Goal: Transaction & Acquisition: Purchase product/service

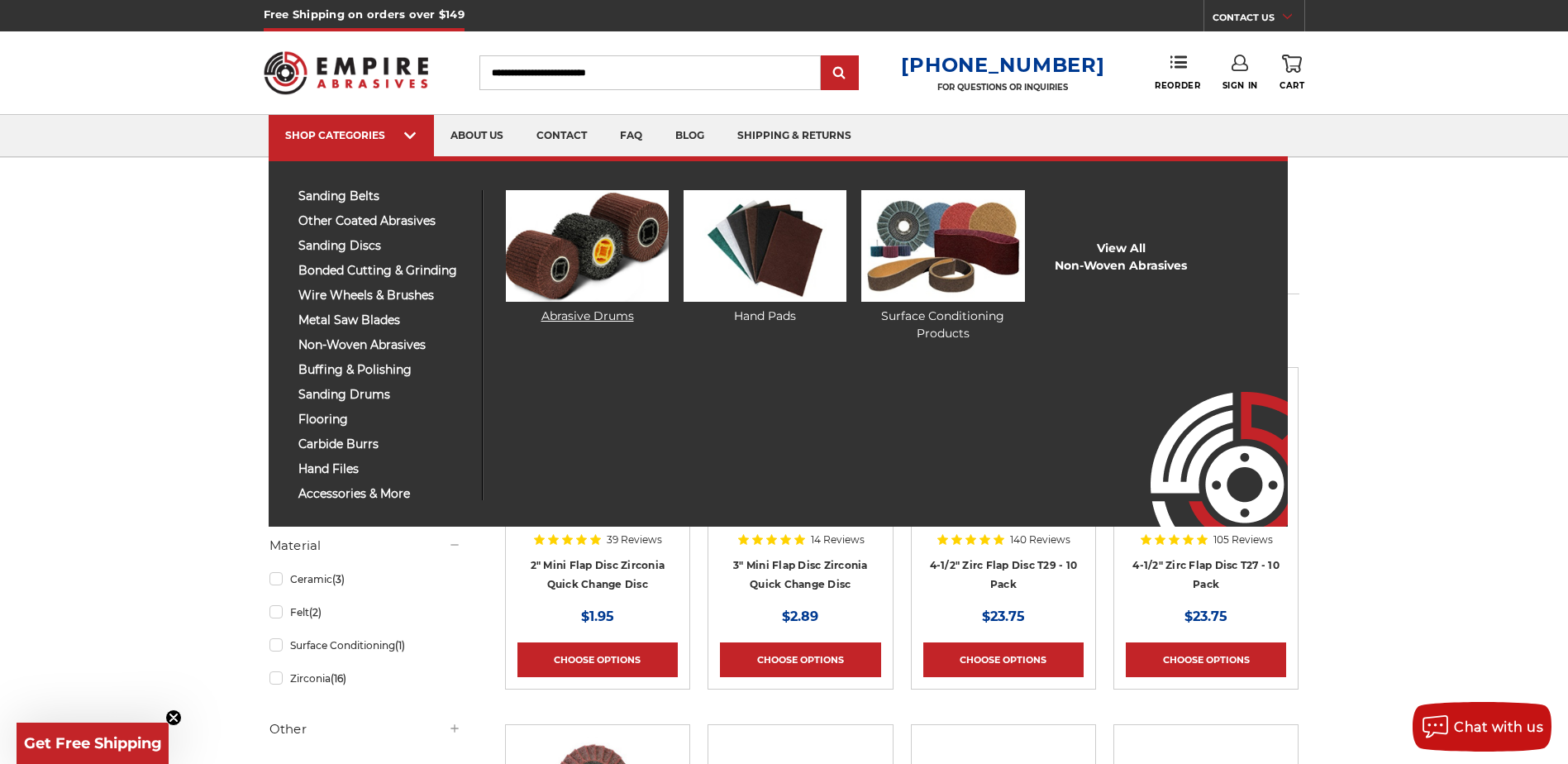
click at [547, 271] on img at bounding box center [587, 246] width 163 height 112
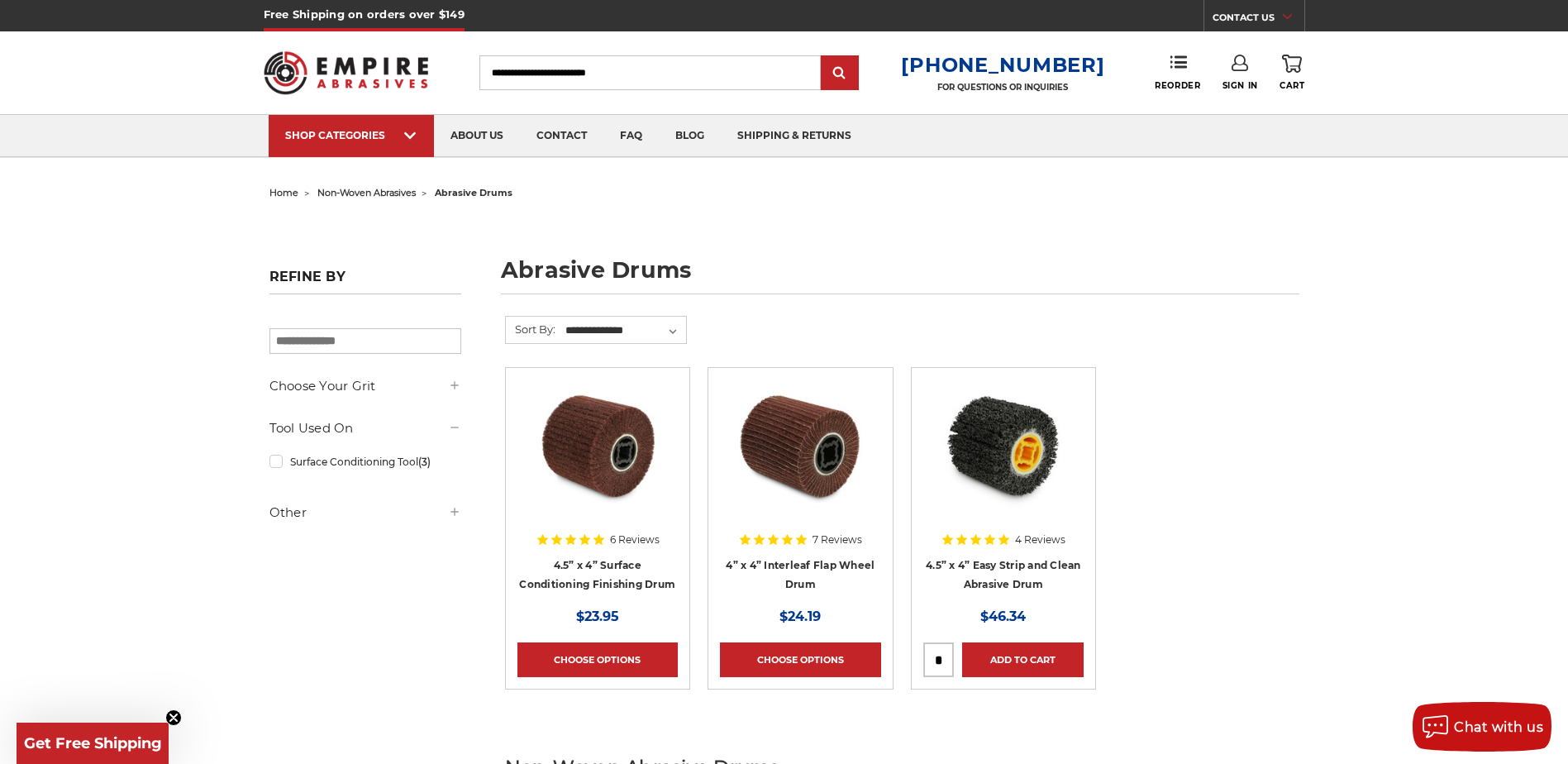
click at [596, 75] on input "Search" at bounding box center [650, 73] width 342 height 35
type input "**********"
click at [823, 57] on input "submit" at bounding box center [839, 74] width 33 height 33
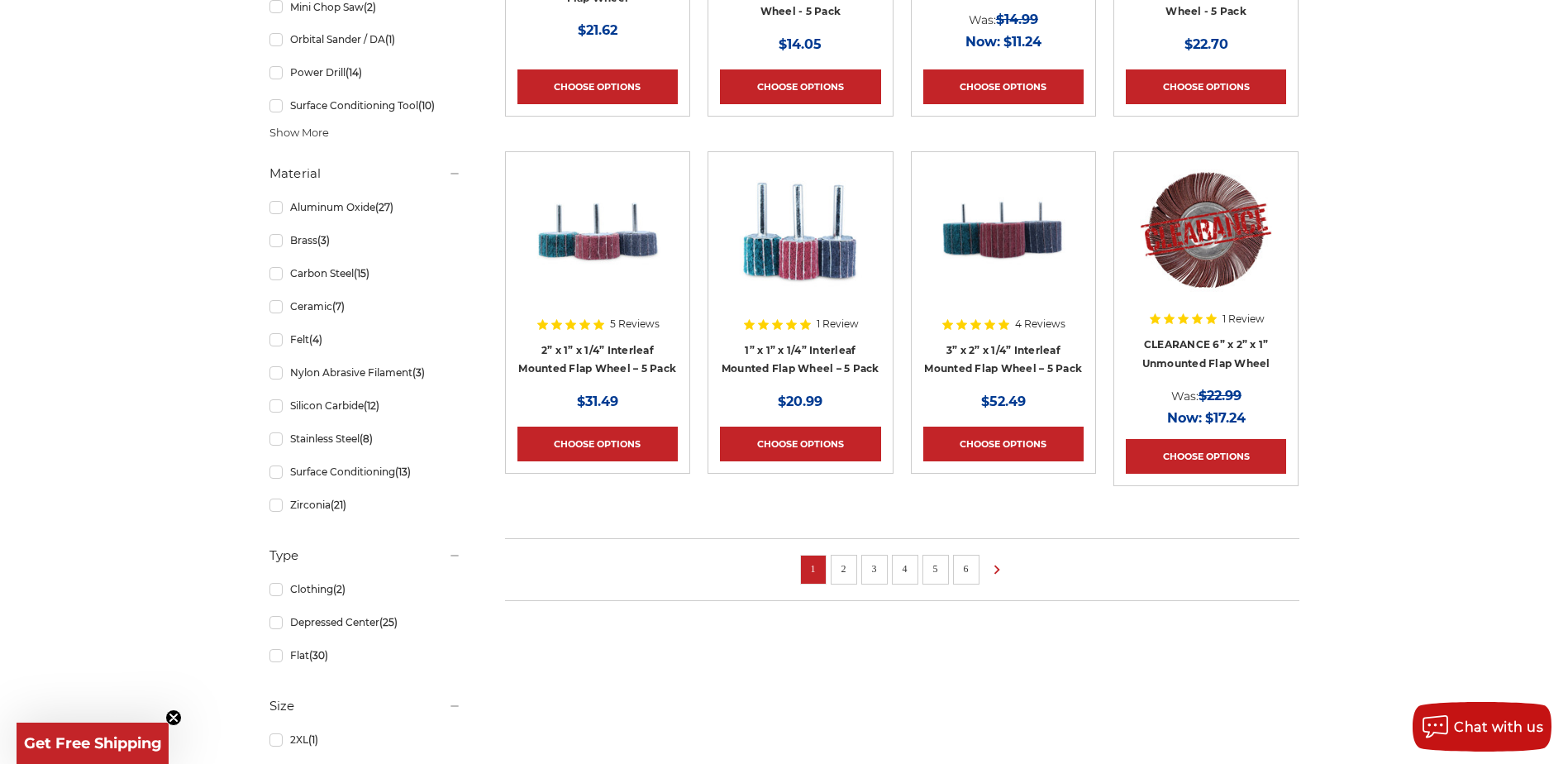
scroll to position [1157, 0]
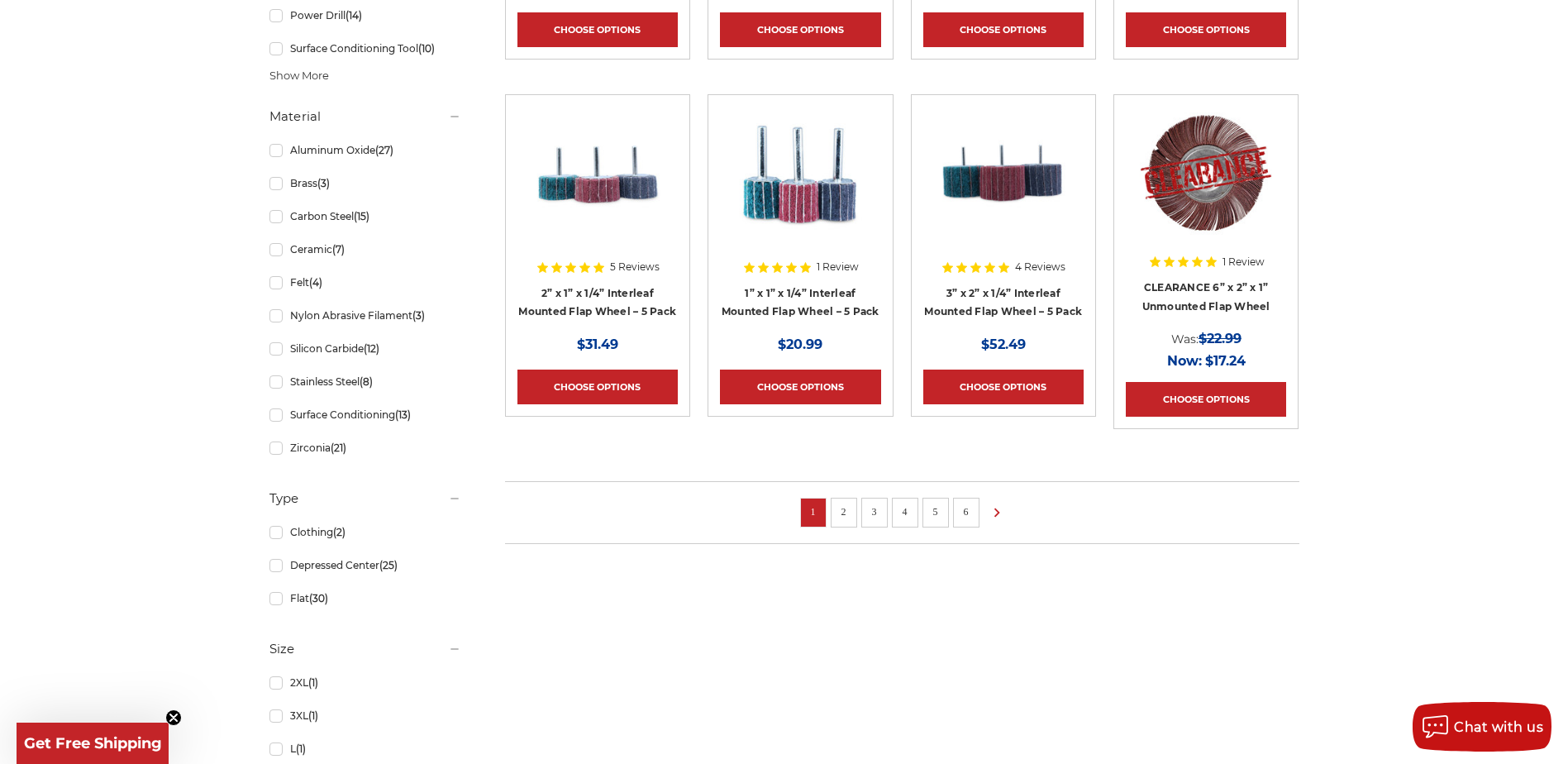
click at [851, 514] on li "2" at bounding box center [843, 513] width 26 height 30
click at [842, 515] on link "2" at bounding box center [843, 512] width 16 height 18
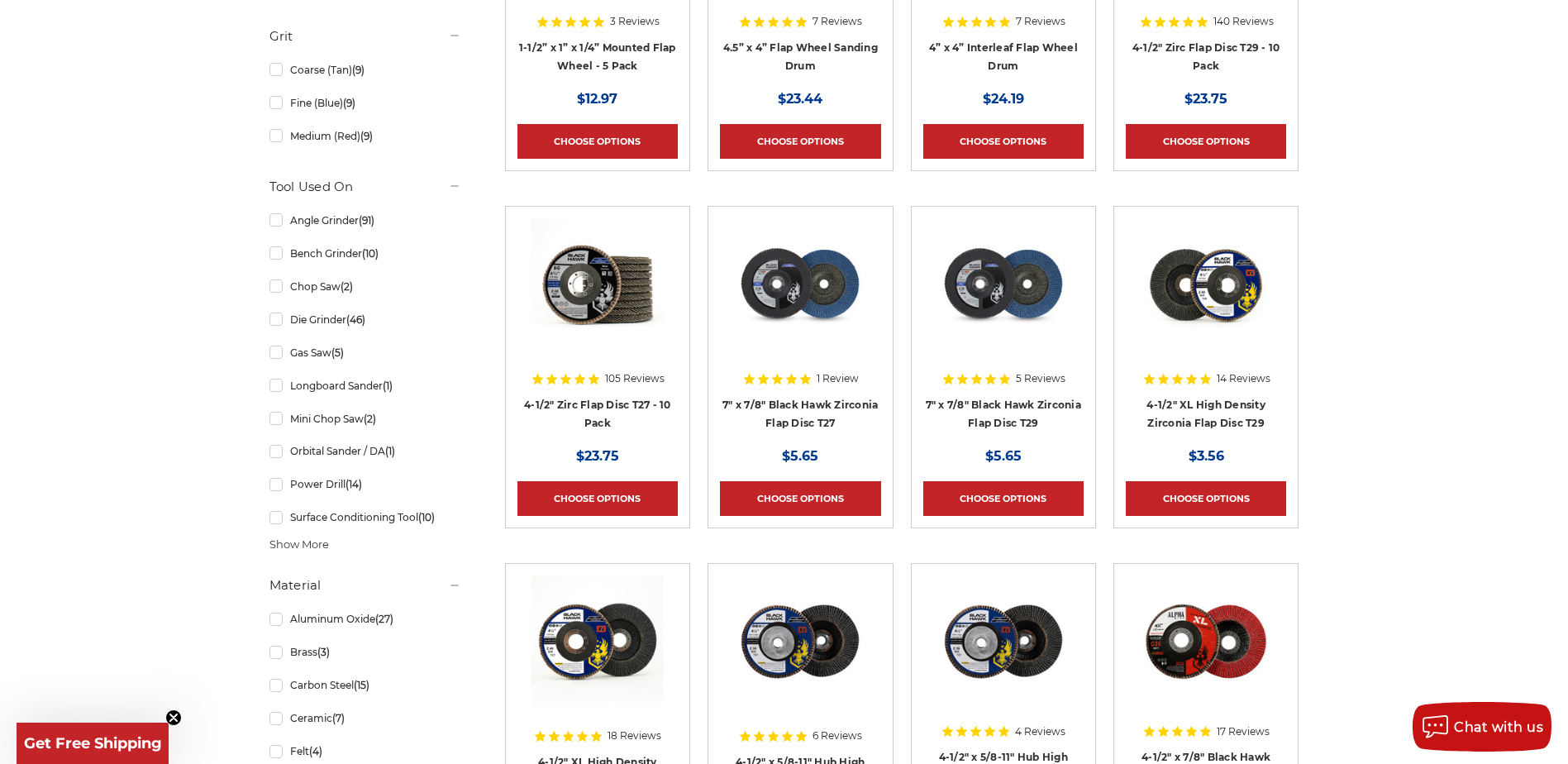
scroll to position [496, 0]
